Goal: Information Seeking & Learning: Learn about a topic

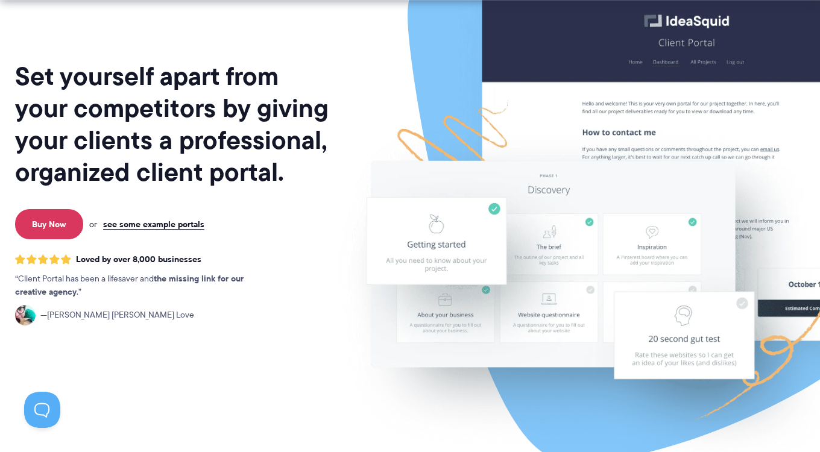
scroll to position [101, 0]
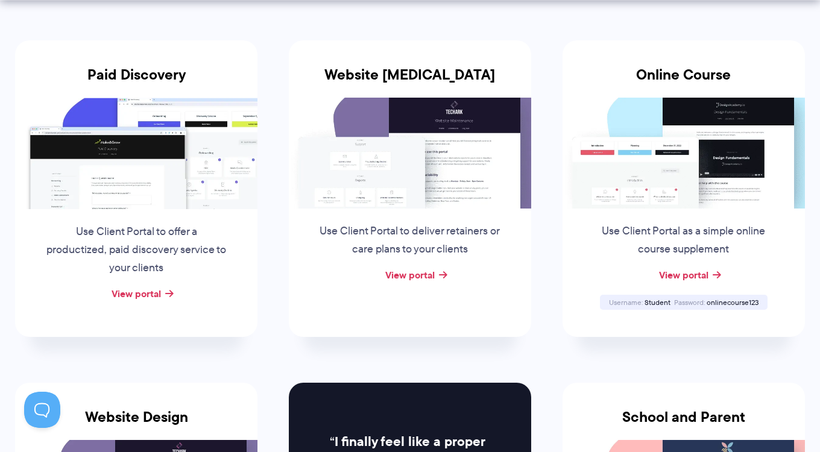
scroll to position [239, 0]
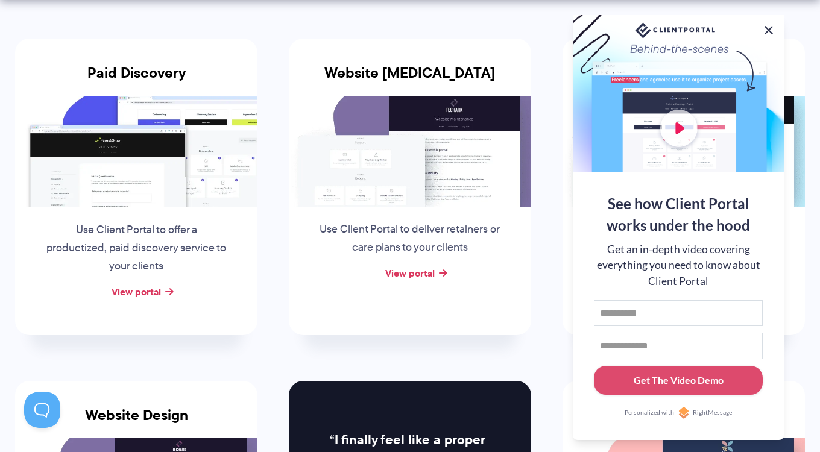
click at [766, 30] on button at bounding box center [769, 30] width 14 height 14
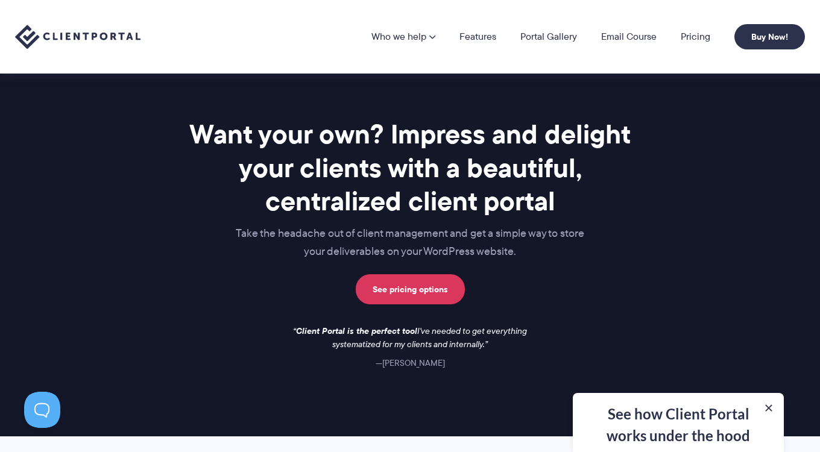
scroll to position [1586, 0]
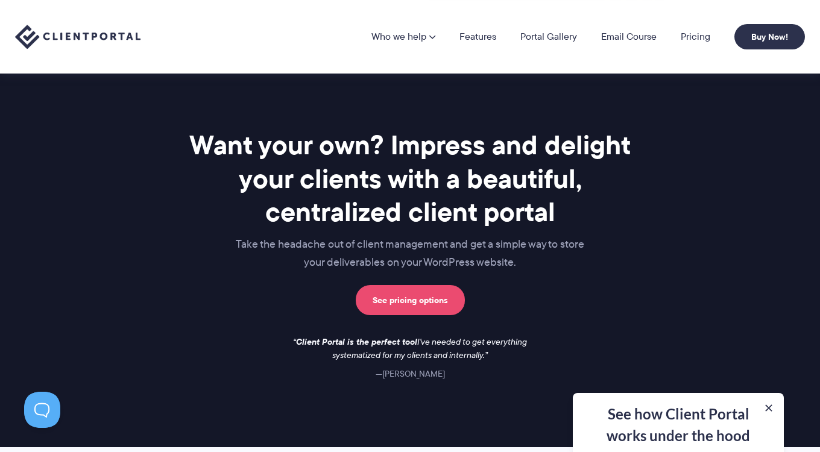
click at [432, 296] on link "See pricing options" at bounding box center [410, 300] width 109 height 30
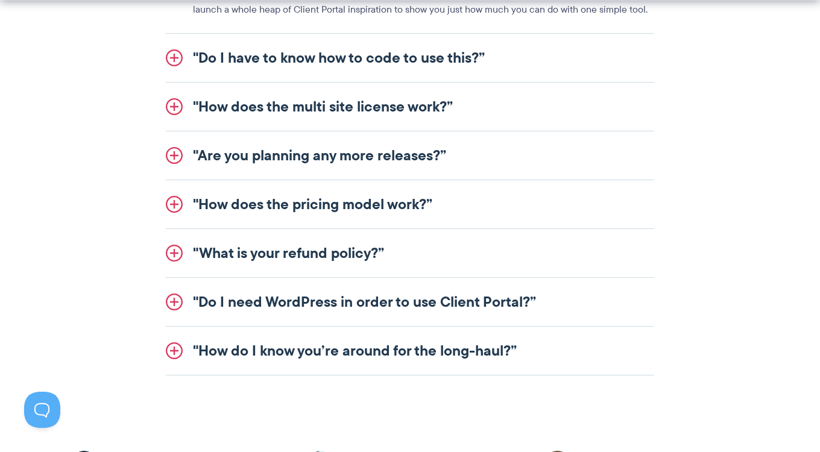
scroll to position [1581, 0]
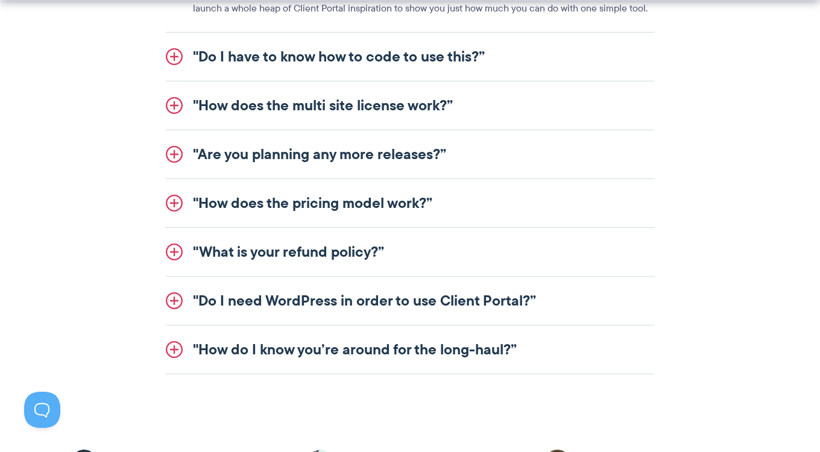
click at [393, 161] on link ""Are you planning any more releases?”" at bounding box center [410, 154] width 488 height 48
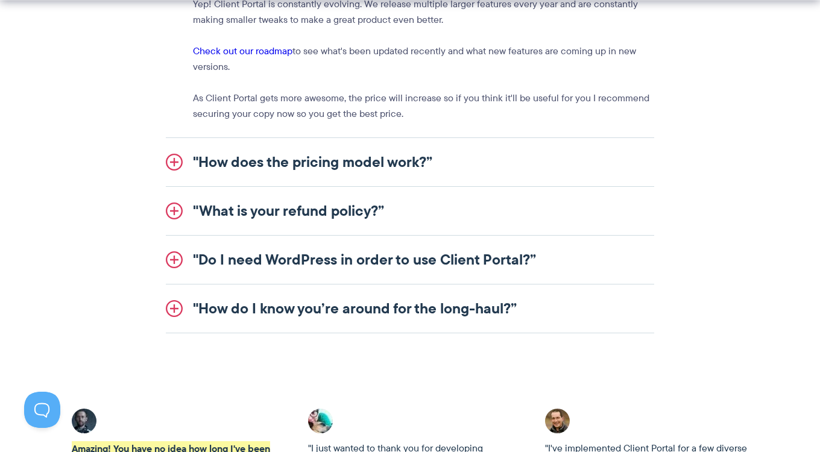
scroll to position [1618, 0]
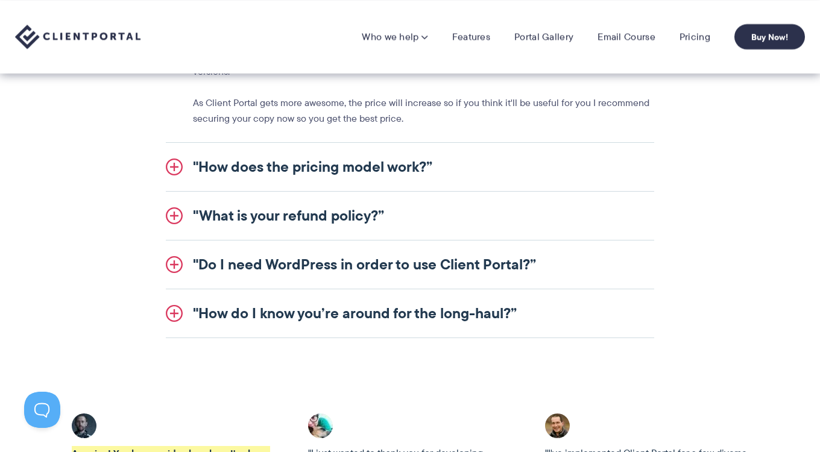
click at [359, 169] on link ""How does the pricing model work?”" at bounding box center [410, 167] width 488 height 48
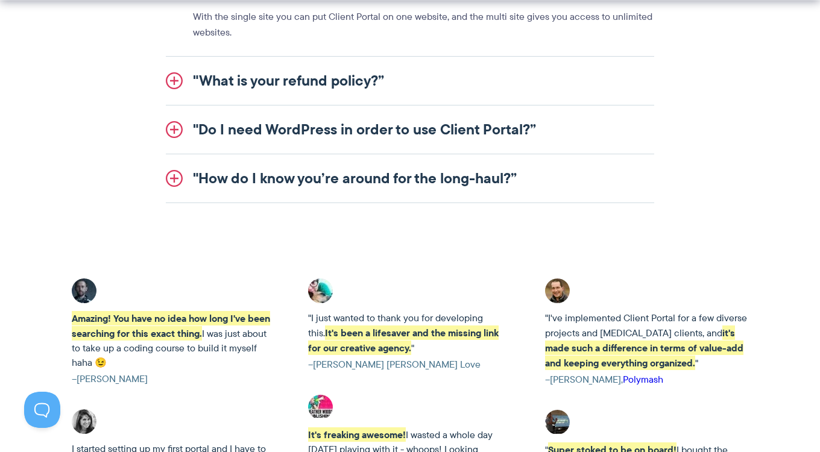
scroll to position [1759, 0]
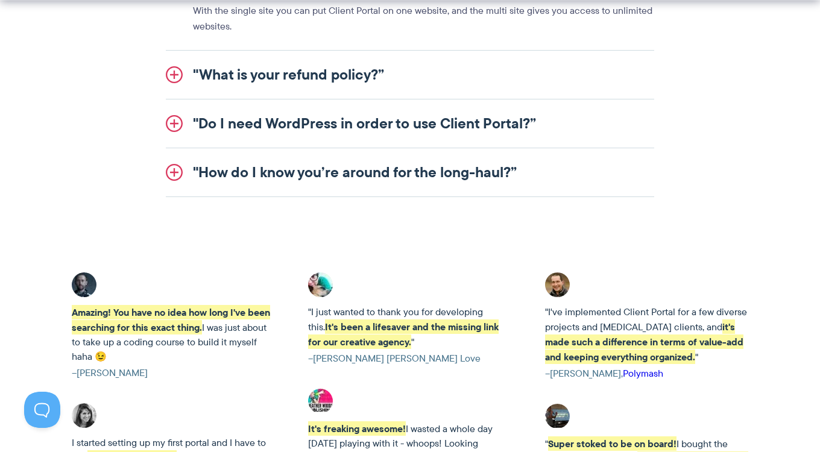
click at [449, 128] on link ""Do I need WordPress in order to use Client Portal?”" at bounding box center [410, 123] width 488 height 48
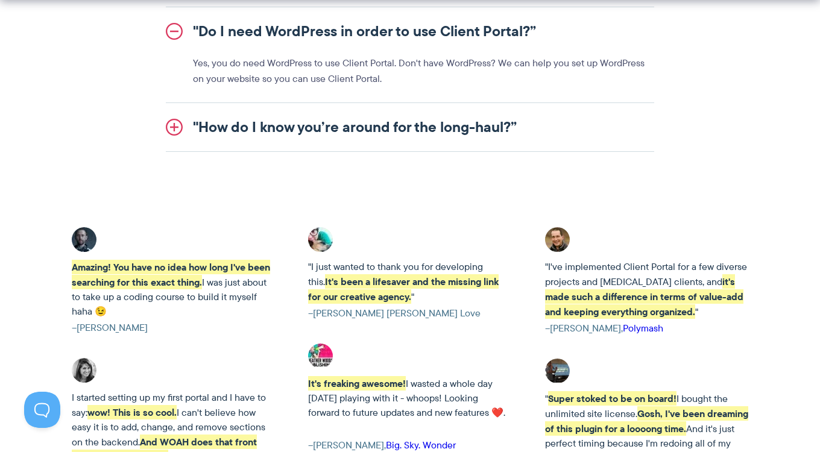
scroll to position [1720, 0]
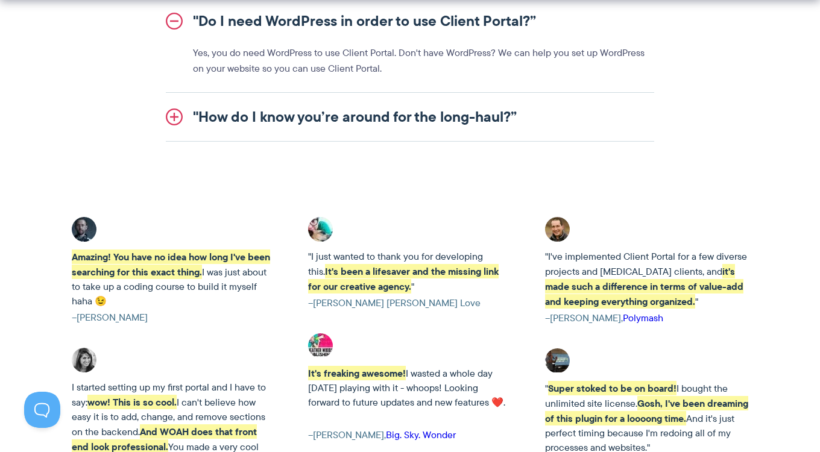
click at [437, 107] on link ""How do I know you’re around for the long-haul?”" at bounding box center [410, 117] width 488 height 48
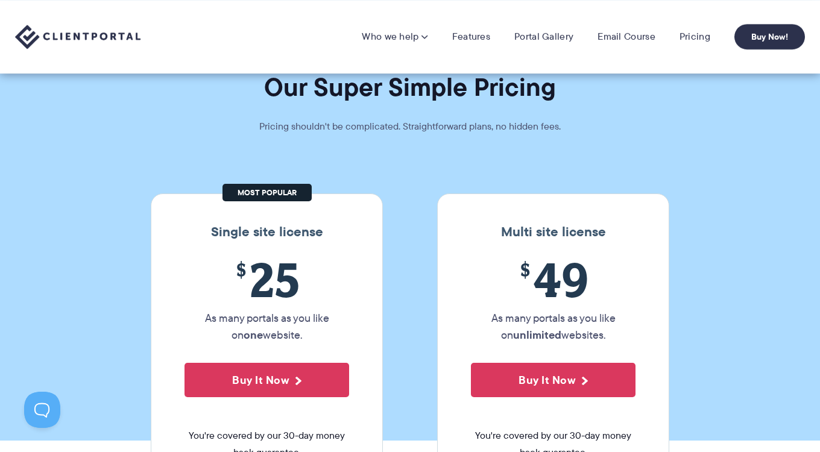
scroll to position [0, 0]
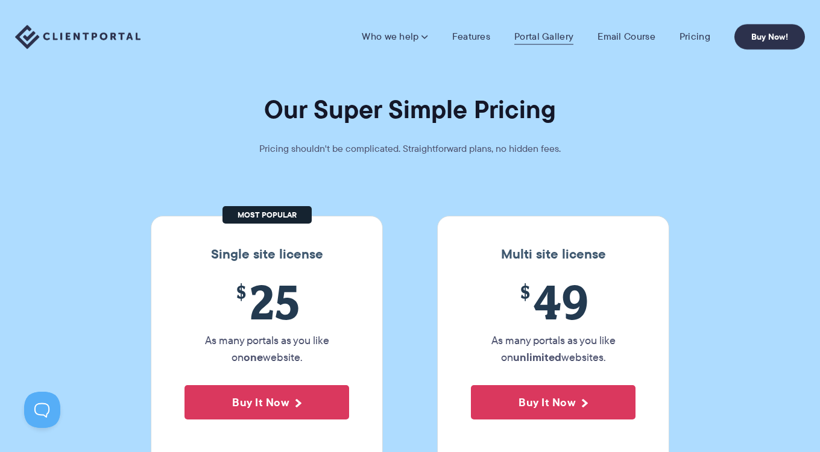
click at [533, 42] on link "Portal Gallery" at bounding box center [543, 37] width 59 height 12
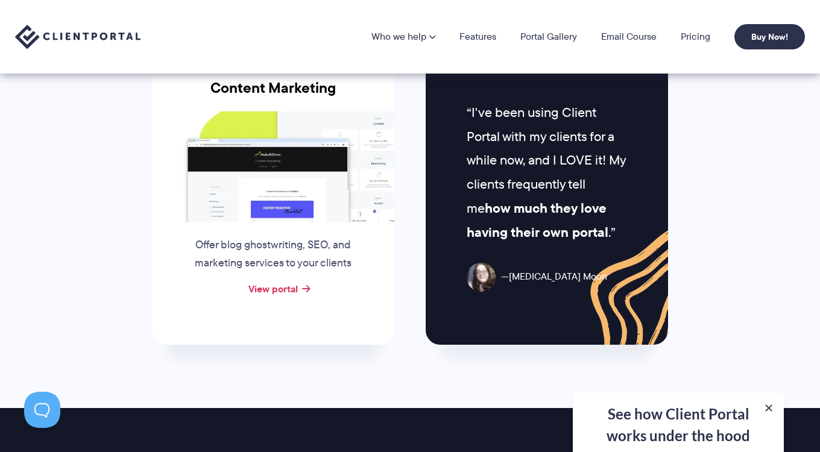
scroll to position [1244, 0]
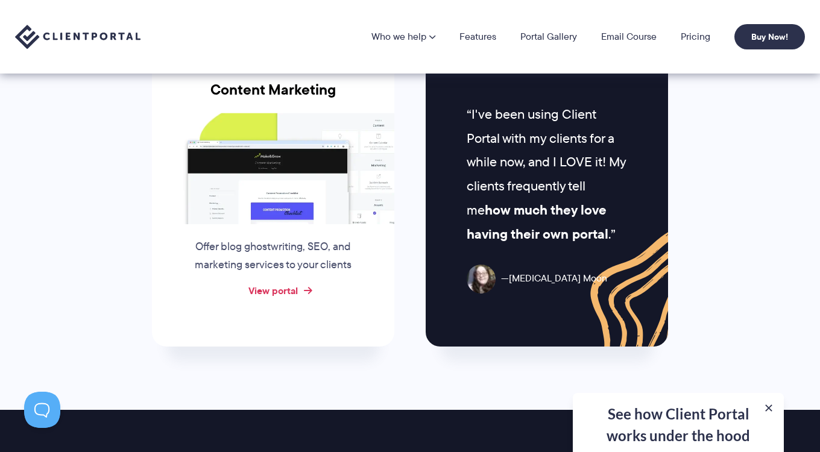
click at [286, 283] on link "View portal" at bounding box center [272, 290] width 49 height 14
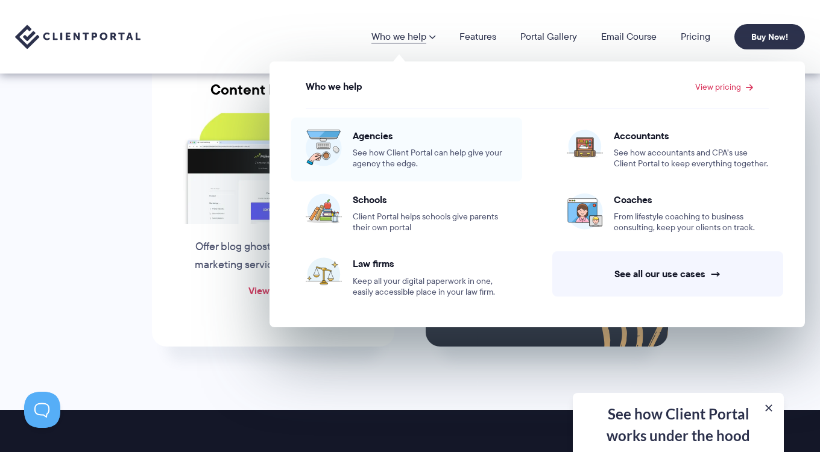
click at [377, 134] on span "Agencies" at bounding box center [430, 136] width 155 height 12
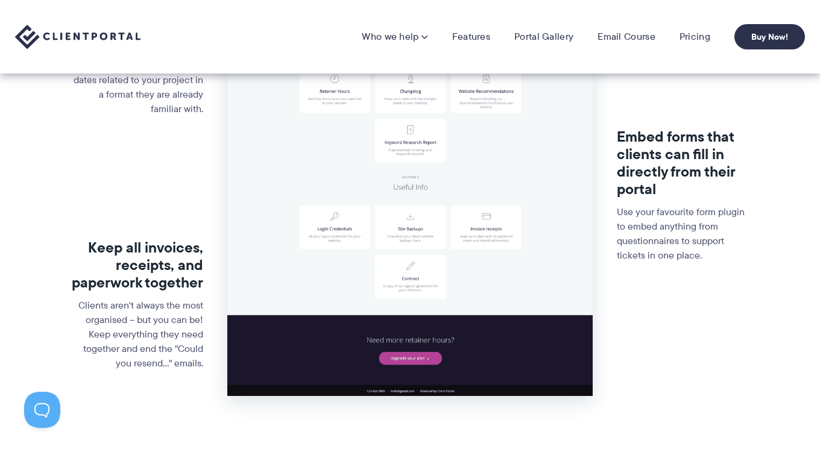
scroll to position [453, 0]
